Goal: Check status

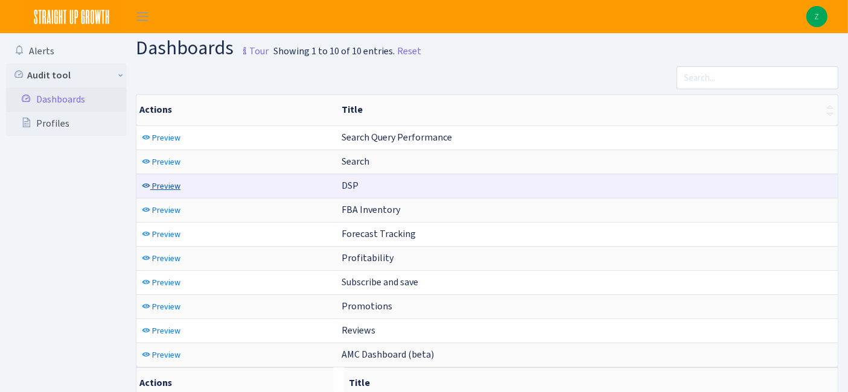
click at [171, 177] on link "Preview" at bounding box center [161, 186] width 45 height 19
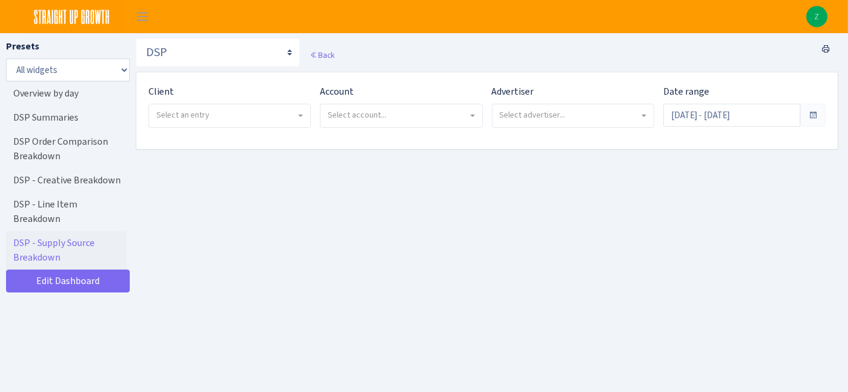
click at [264, 99] on div "Client - Bulletproof <span class="badge badge-success">Current</span><span clas…" at bounding box center [229, 106] width 162 height 43
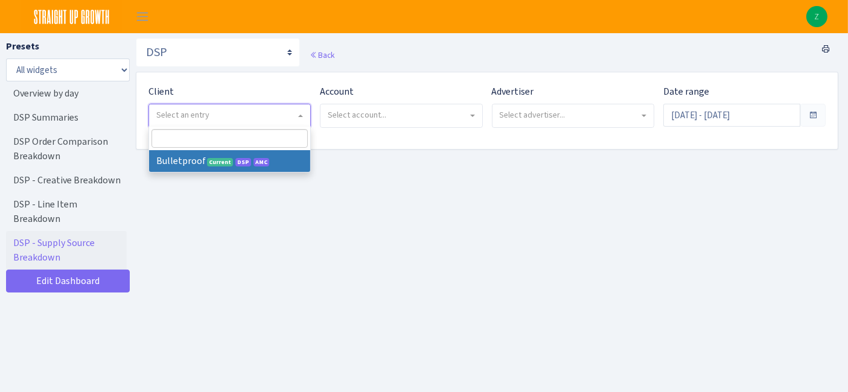
click at [263, 115] on span "Select an entry" at bounding box center [225, 115] width 139 height 12
drag, startPoint x: 259, startPoint y: 155, endPoint x: 311, endPoint y: 142, distance: 54.0
select select "409"
select select
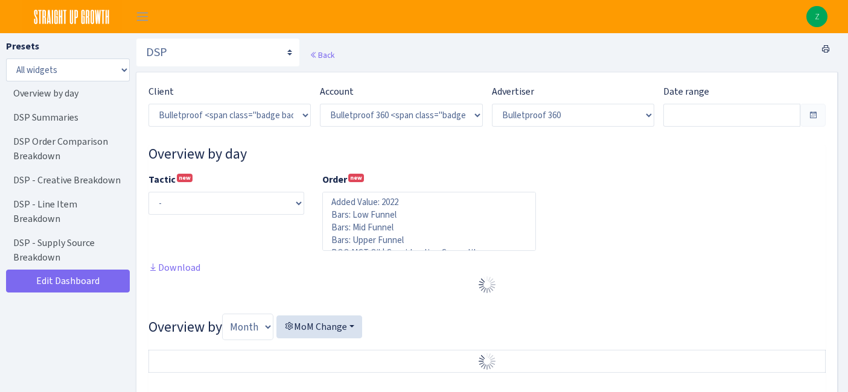
select select "3235730245795869"
select select "2888625790301"
select select
click at [722, 116] on input "text" at bounding box center [731, 115] width 137 height 23
type input "[DATE] - [DATE]"
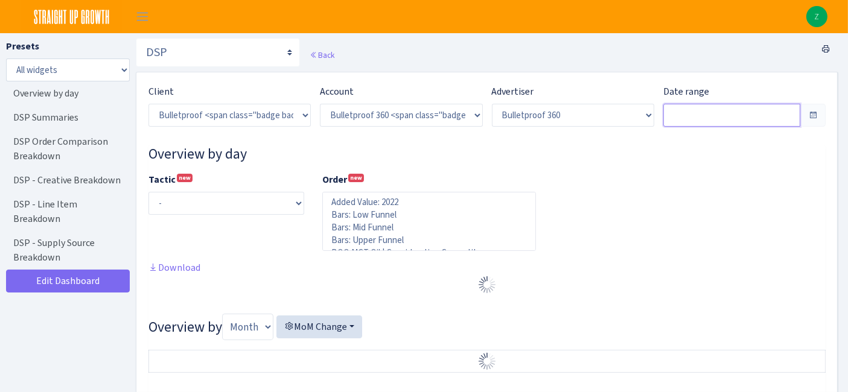
type input "[DATE] - [DATE]"
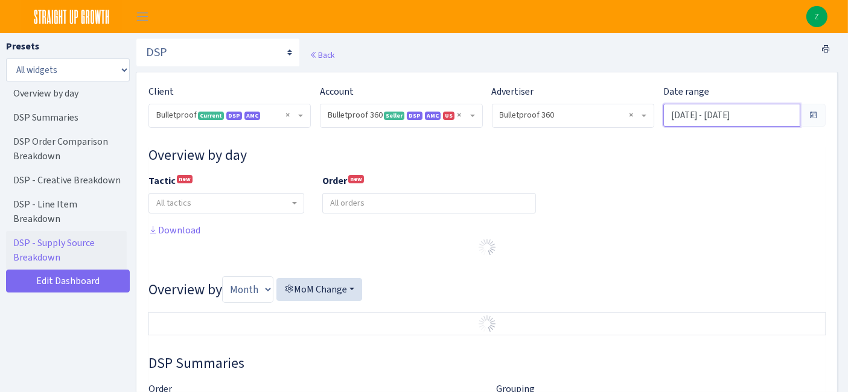
click at [747, 113] on input "[DATE] - [DATE]" at bounding box center [731, 115] width 137 height 23
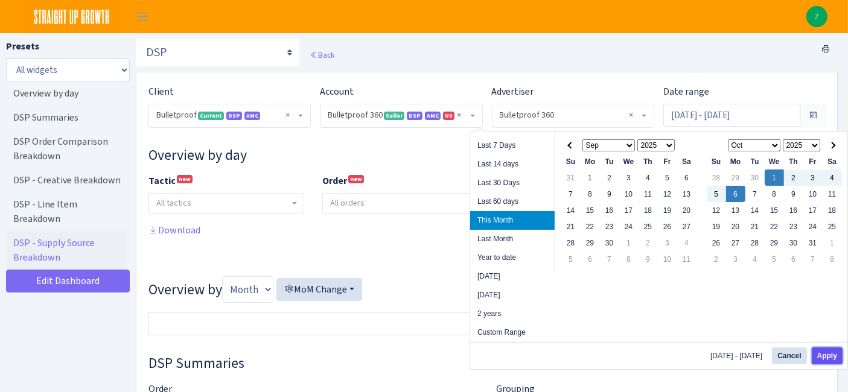
click at [829, 350] on button "Apply" at bounding box center [827, 356] width 31 height 17
type input "[DATE] - [DATE]"
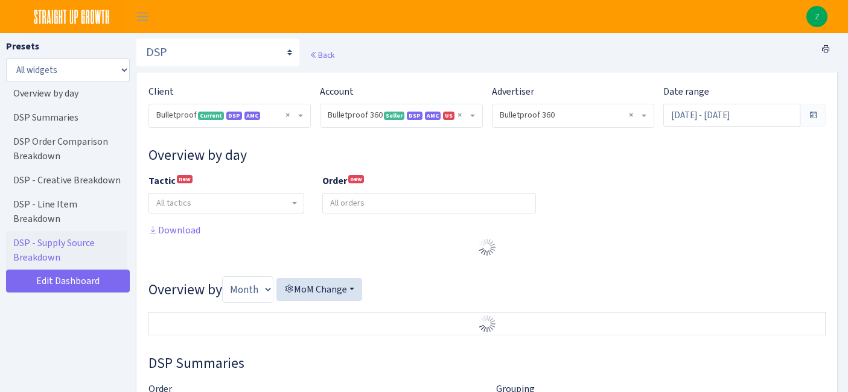
select select "3235730245795869"
select select "2888625790301"
select select
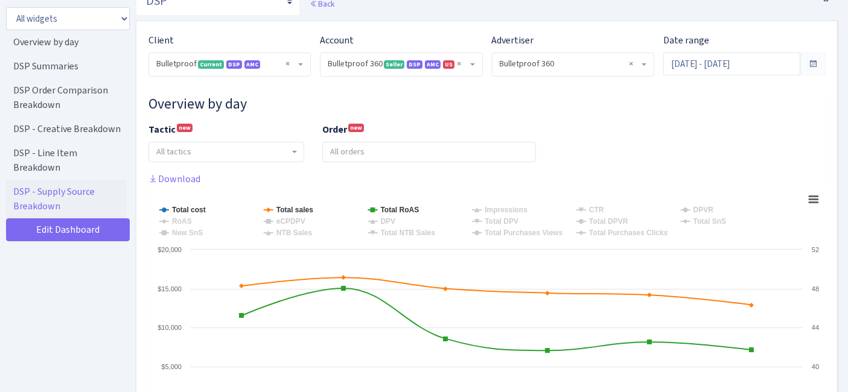
scroll to position [134, 0]
